Goal: Task Accomplishment & Management: Complete application form

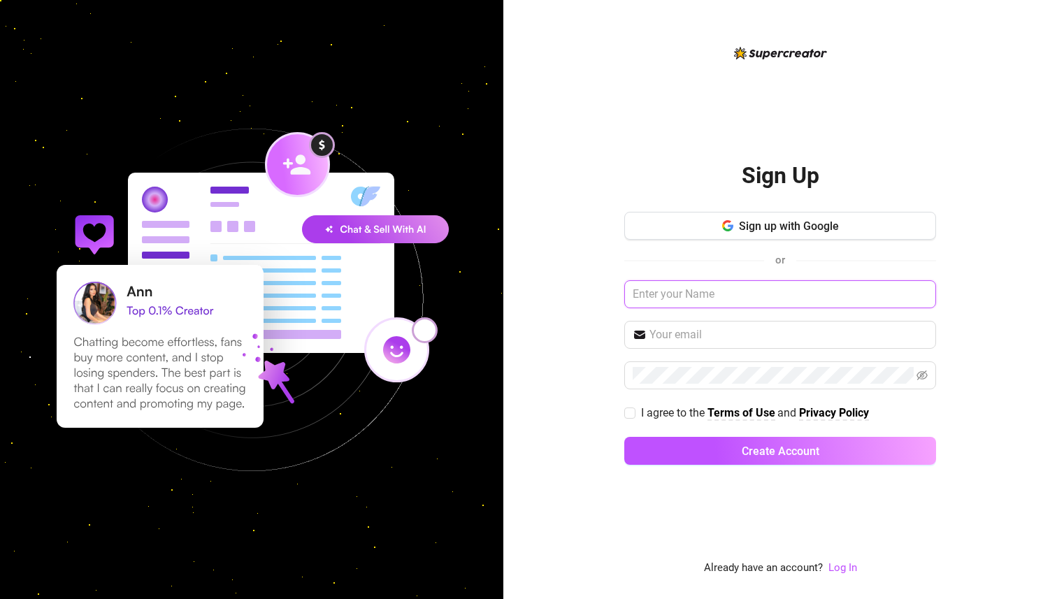
click at [728, 291] on input "text" at bounding box center [780, 294] width 312 height 28
type input "[PERSON_NAME]"
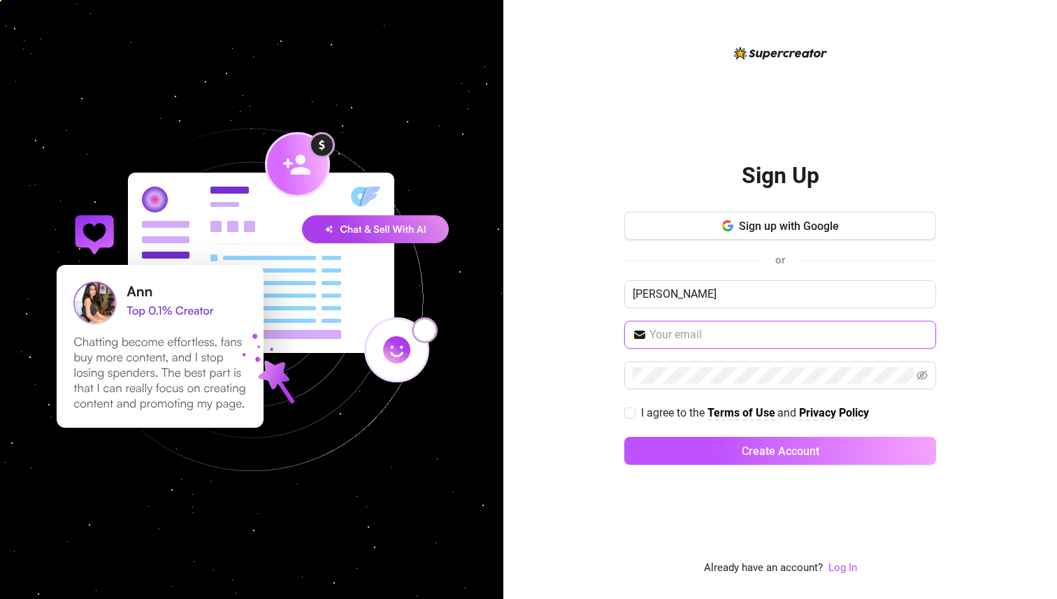
click at [713, 340] on input "text" at bounding box center [788, 334] width 278 height 17
type input "[EMAIL_ADDRESS][DOMAIN_NAME]"
click at [838, 372] on span at bounding box center [780, 375] width 312 height 28
click at [838, 371] on icon "eye-invisible" at bounding box center [922, 376] width 11 height 10
click at [688, 407] on span "I agree to the" at bounding box center [674, 412] width 66 height 13
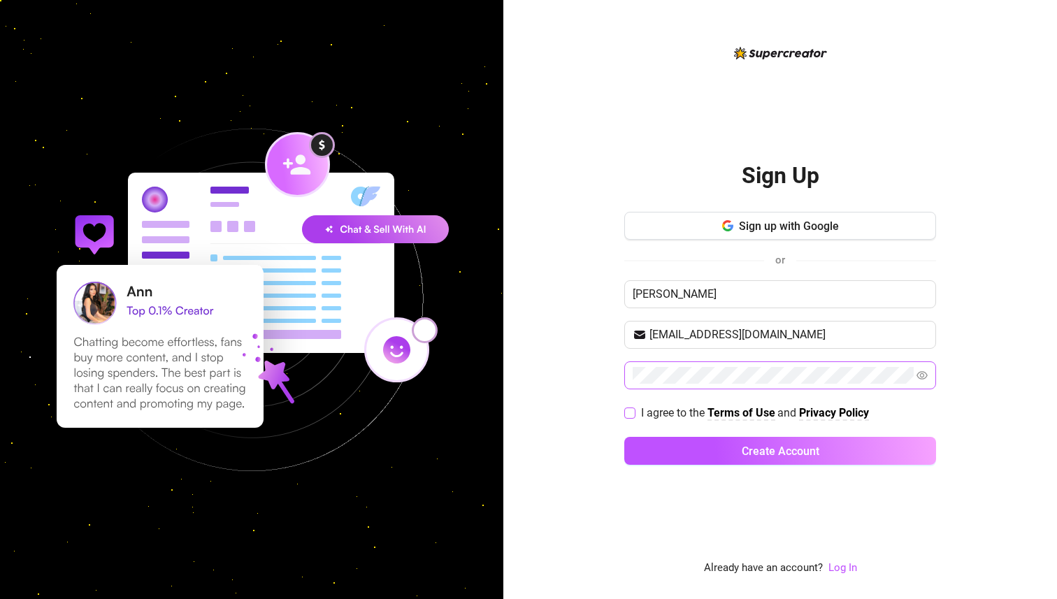
click at [634, 408] on input "I agree to the Terms of Use and Privacy Policy" at bounding box center [629, 413] width 10 height 10
checkbox input "true"
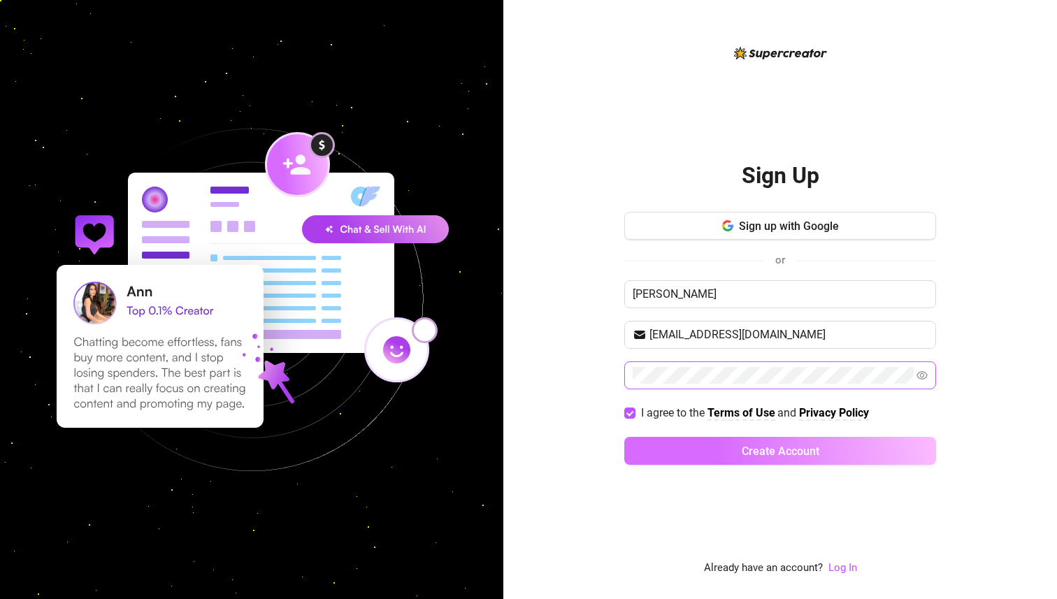
click at [689, 446] on button "Create Account" at bounding box center [780, 451] width 312 height 28
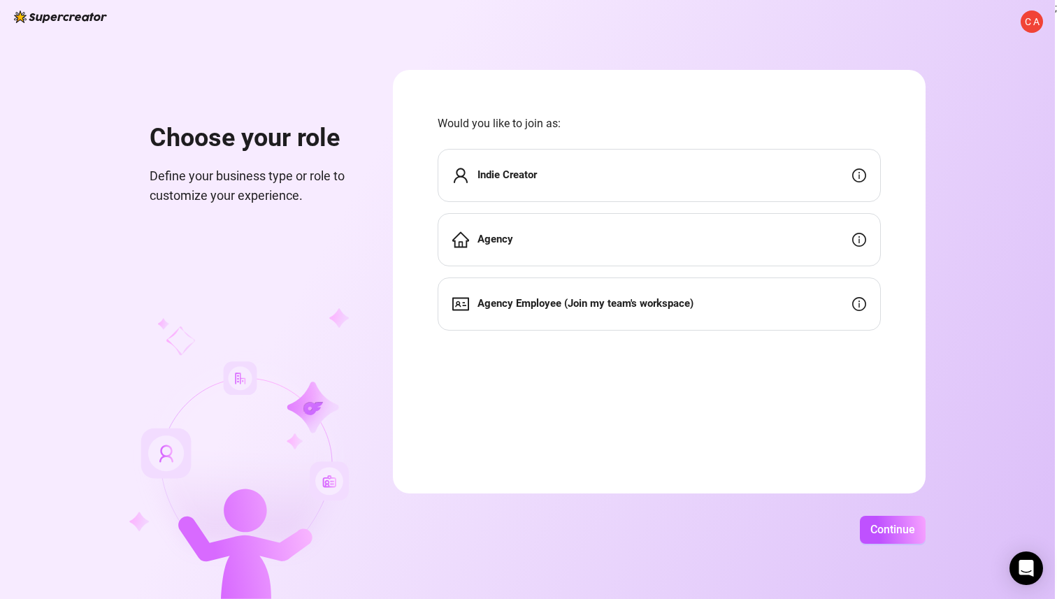
click at [705, 247] on div "Agency" at bounding box center [659, 239] width 443 height 53
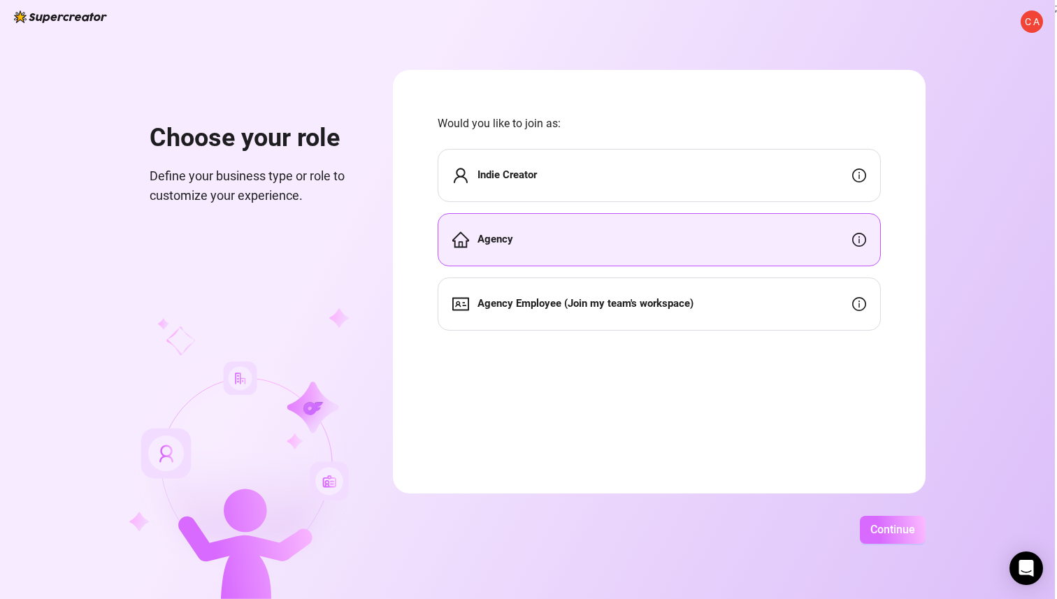
click at [838, 539] on button "Continue" at bounding box center [893, 530] width 66 height 28
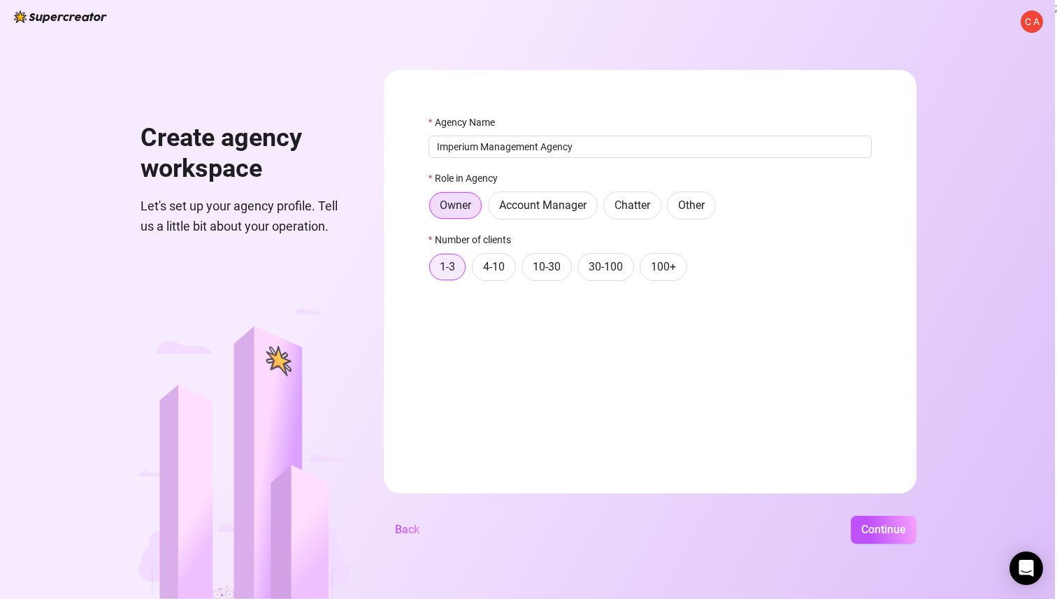
type input "Imperium Management Agency"
click at [446, 268] on span "1-3" at bounding box center [447, 266] width 15 height 13
click at [433, 271] on input "1-3" at bounding box center [433, 271] width 0 height 0
click at [487, 272] on span "4-10" at bounding box center [494, 266] width 22 height 13
click at [476, 271] on input "4-10" at bounding box center [476, 271] width 0 height 0
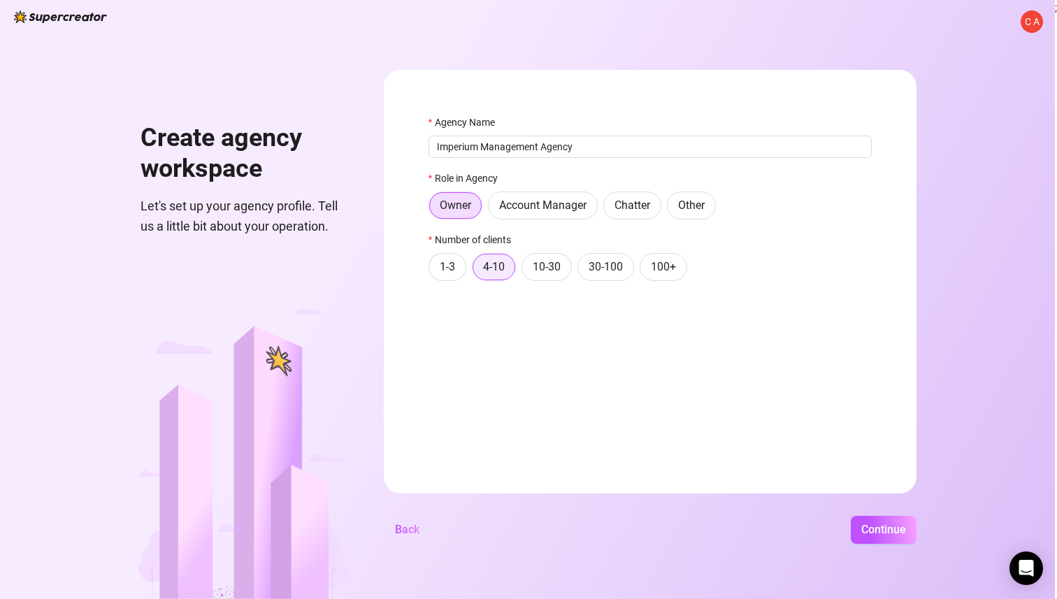
click at [496, 272] on span "4-10" at bounding box center [494, 266] width 22 height 13
click at [477, 271] on input "4-10" at bounding box center [477, 271] width 0 height 0
click at [444, 268] on span "1-3" at bounding box center [447, 266] width 15 height 13
click at [433, 271] on input "1-3" at bounding box center [433, 271] width 0 height 0
click at [487, 269] on span "4-10" at bounding box center [494, 266] width 22 height 13
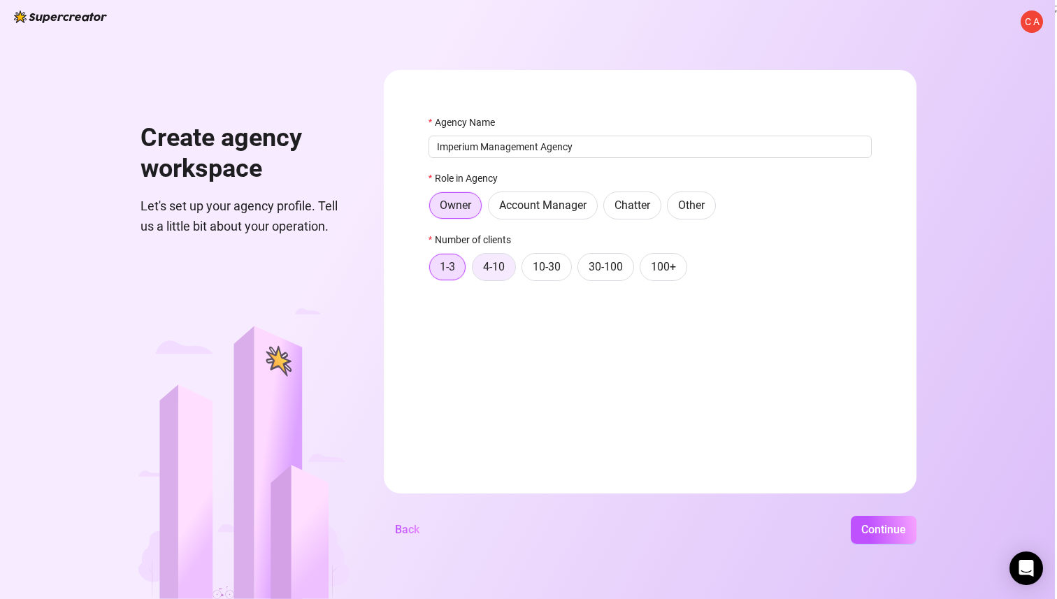
click at [476, 271] on input "4-10" at bounding box center [476, 271] width 0 height 0
click at [445, 266] on span "1-3" at bounding box center [447, 266] width 15 height 13
click at [433, 271] on input "1-3" at bounding box center [433, 271] width 0 height 0
click at [838, 532] on span "Continue" at bounding box center [883, 529] width 45 height 13
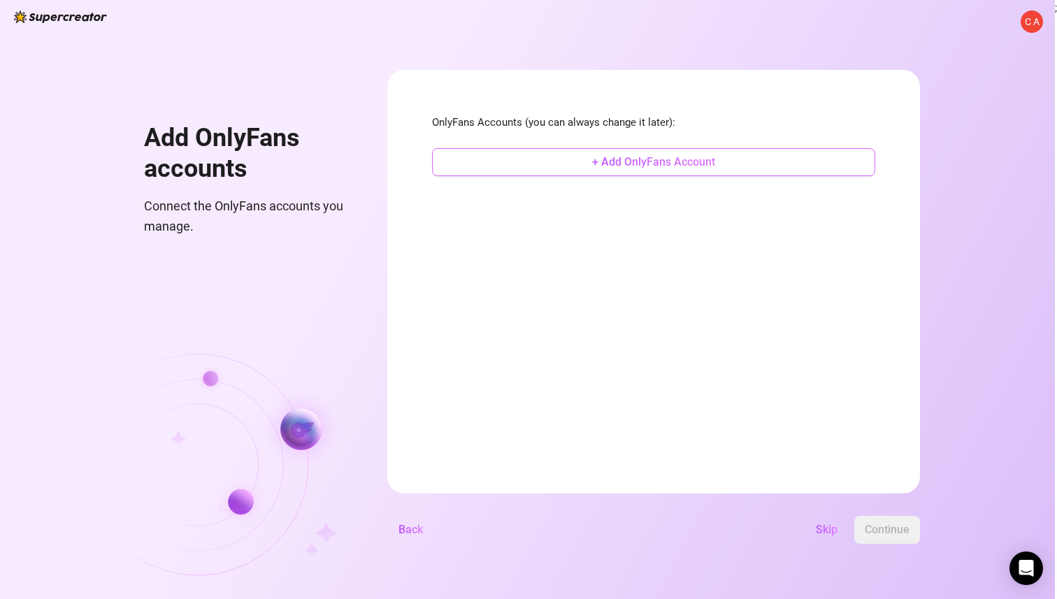
click at [639, 161] on span "+ Add OnlyFans Account" at bounding box center [653, 161] width 123 height 13
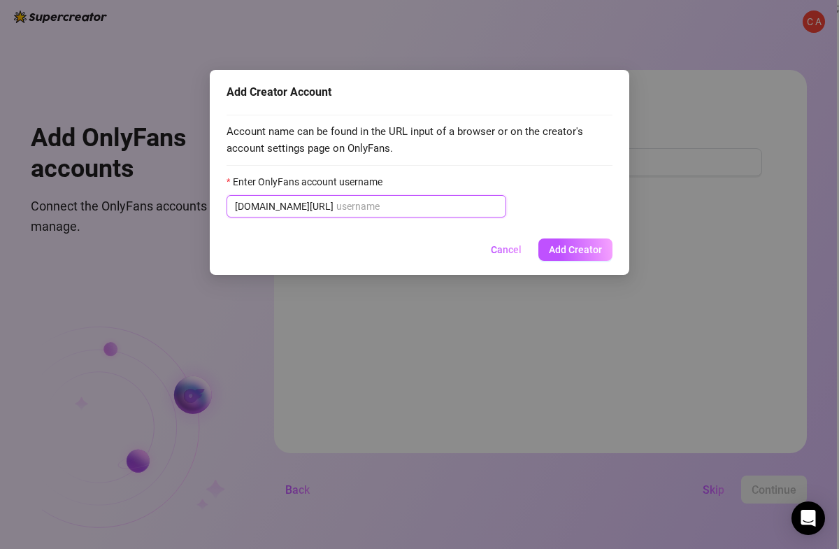
paste input "urasianfreak"
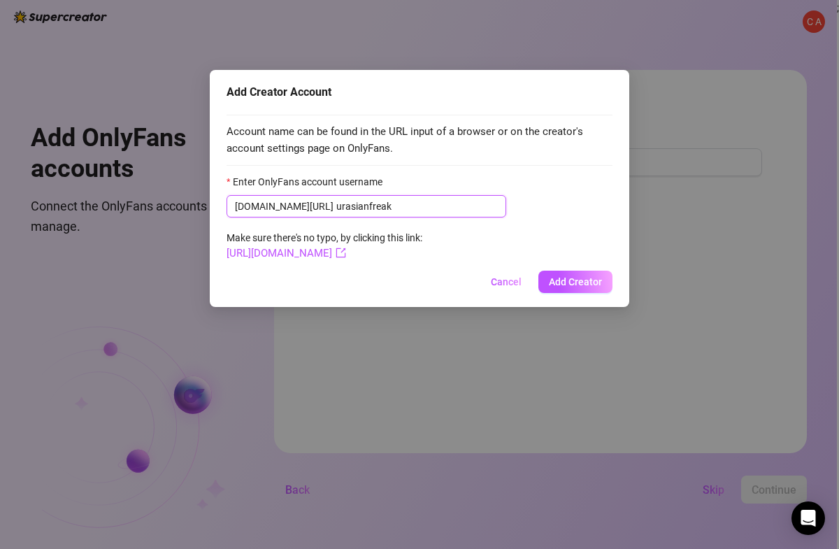
click at [336, 206] on input "urasianfreak" at bounding box center [416, 206] width 161 height 15
type input "urasianfreak"
click at [583, 285] on span "Add Creator" at bounding box center [575, 281] width 53 height 11
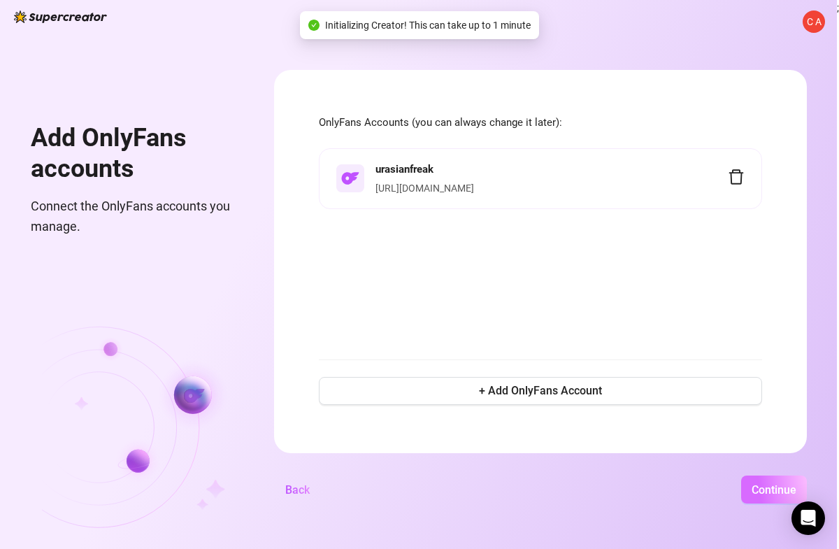
click at [772, 491] on span "Continue" at bounding box center [774, 489] width 45 height 13
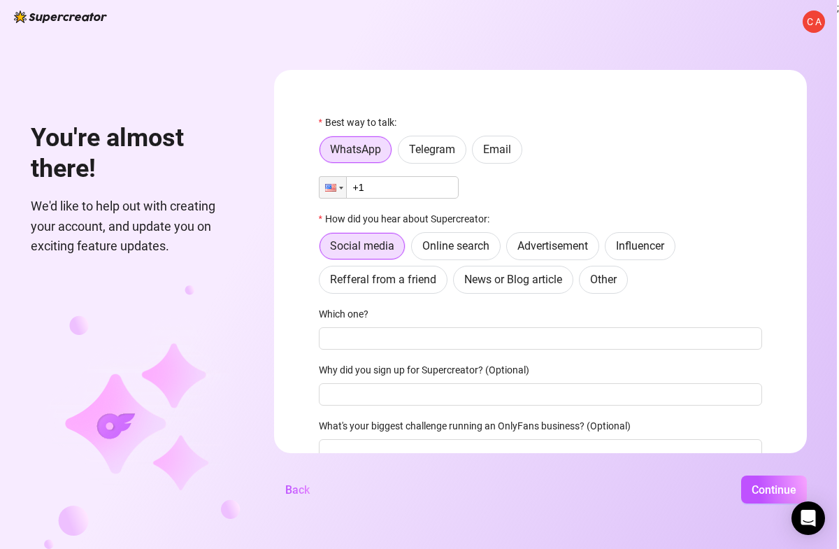
click at [393, 189] on input "+1" at bounding box center [389, 187] width 140 height 22
type input "[PHONE_NUMBER]"
click at [434, 238] on label "Online search" at bounding box center [455, 246] width 89 height 28
click at [415, 250] on input "Online search" at bounding box center [415, 250] width 0 height 0
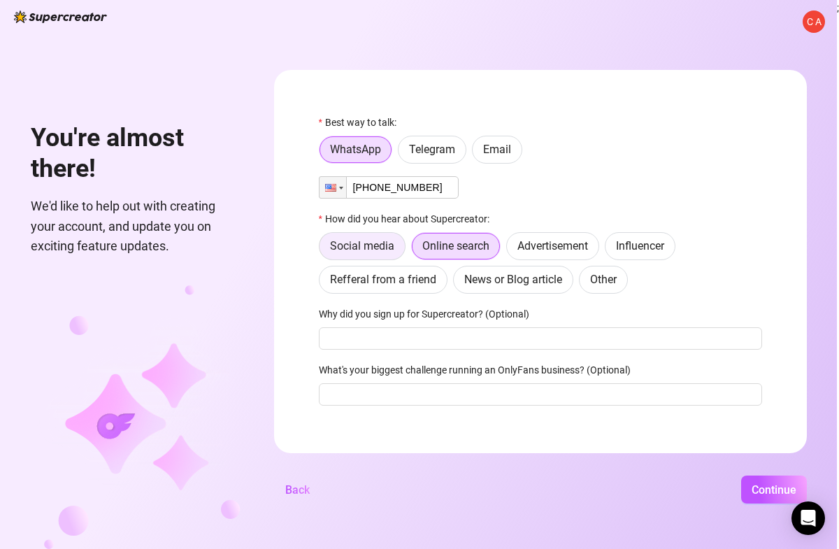
click at [375, 242] on span "Social media" at bounding box center [362, 245] width 64 height 13
click at [323, 250] on input "Social media" at bounding box center [323, 250] width 0 height 0
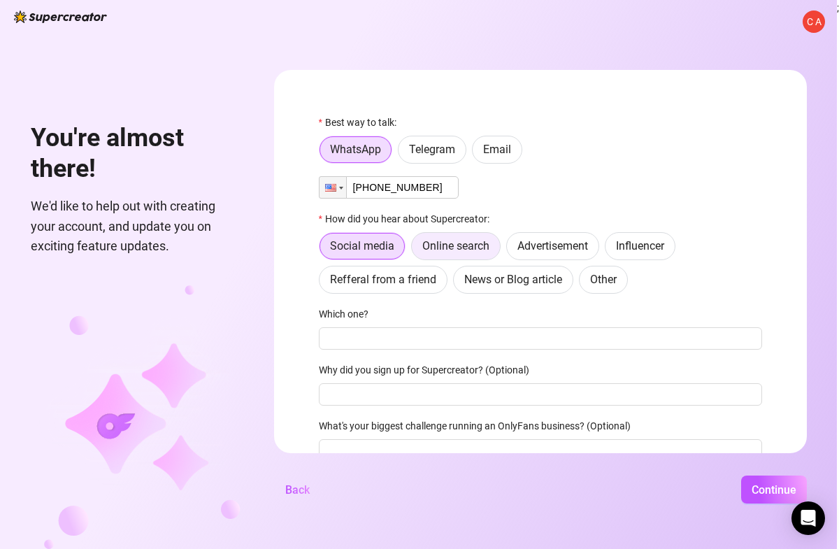
click at [445, 244] on span "Online search" at bounding box center [455, 245] width 67 height 13
click at [415, 250] on input "Online search" at bounding box center [415, 250] width 0 height 0
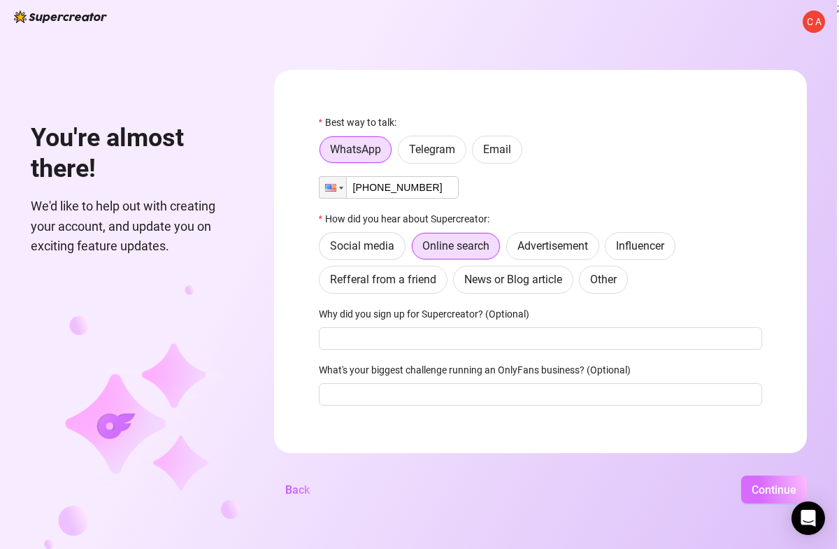
click at [775, 491] on span "Continue" at bounding box center [774, 489] width 45 height 13
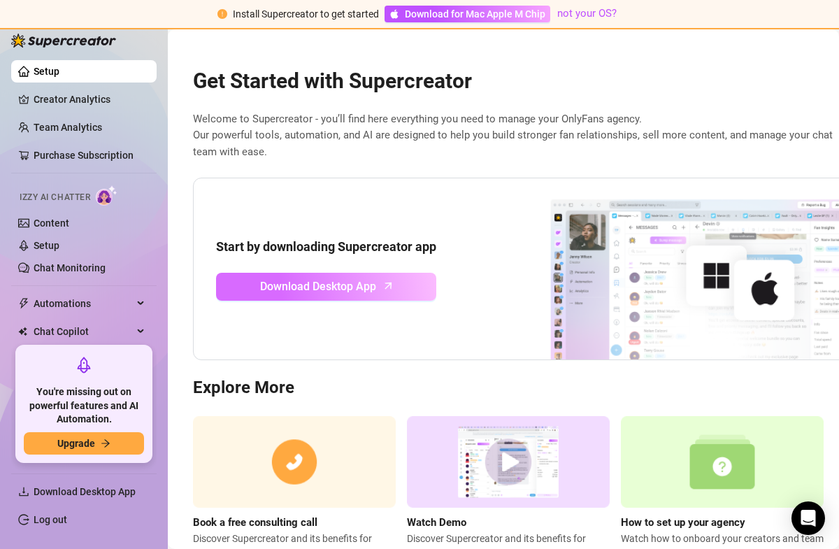
click at [349, 278] on span "Download Desktop App" at bounding box center [318, 286] width 116 height 17
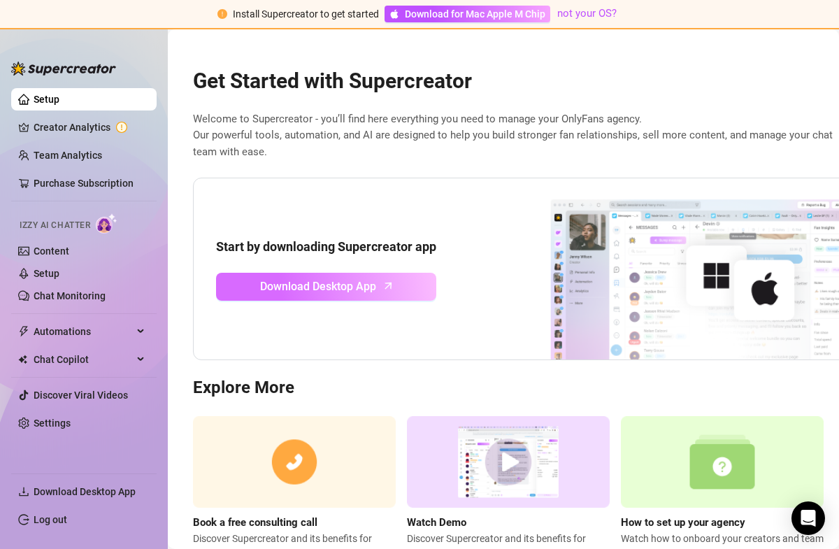
click at [384, 273] on link "Download Desktop App" at bounding box center [326, 287] width 220 height 28
